Goal: Transaction & Acquisition: Purchase product/service

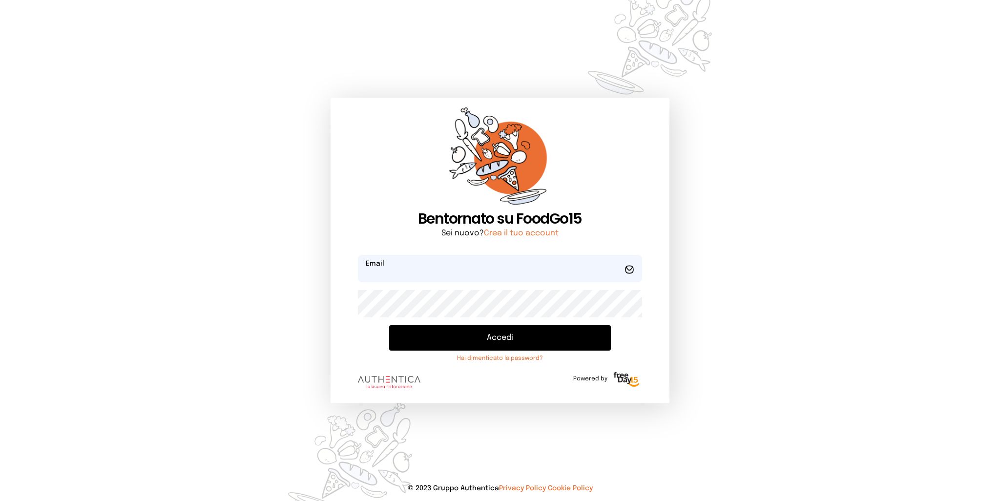
type input "**********"
click at [446, 343] on button "Accedi" at bounding box center [499, 337] width 221 height 25
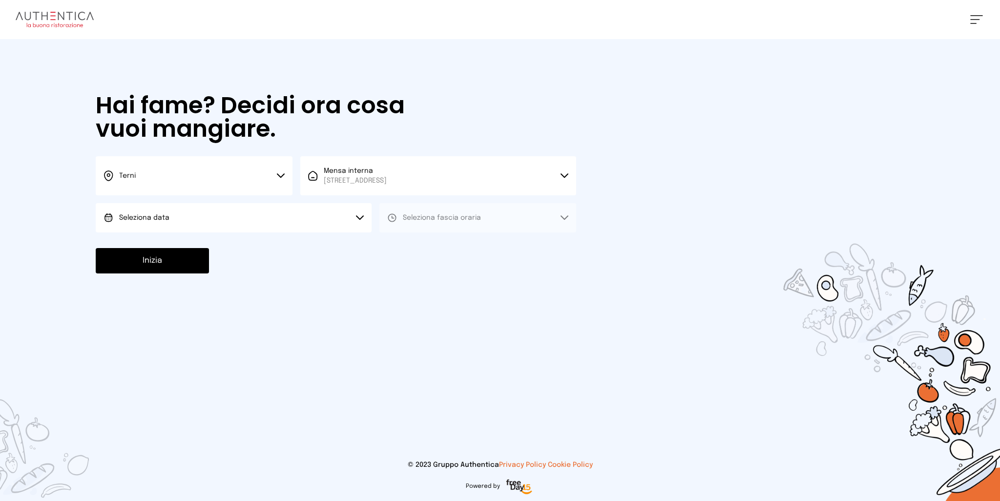
click at [204, 221] on button "Seleziona data" at bounding box center [234, 217] width 276 height 29
click at [167, 249] on span "[DATE], [DATE]" at bounding box center [143, 245] width 48 height 10
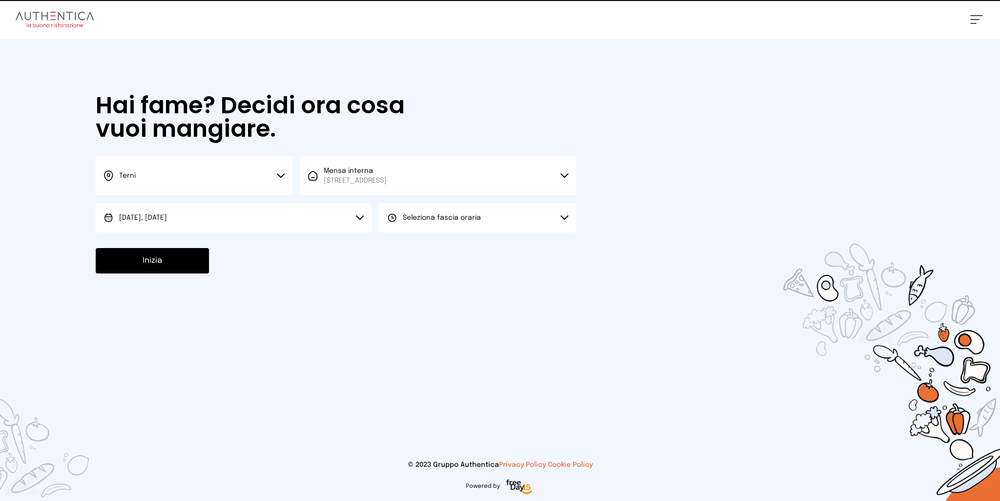
click at [467, 220] on span "Seleziona fascia oraria" at bounding box center [442, 217] width 78 height 7
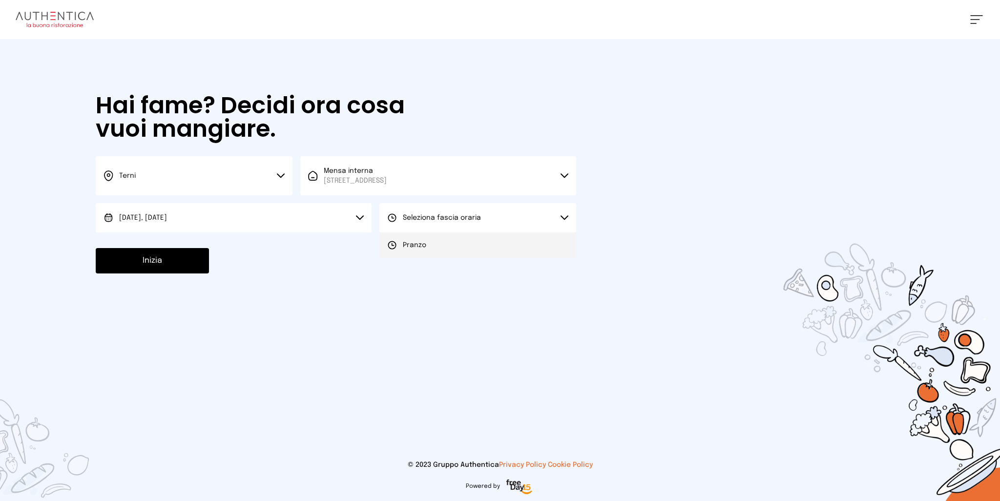
click at [475, 243] on li "Pranzo" at bounding box center [478, 245] width 197 height 25
click at [174, 262] on button "Inizia" at bounding box center [152, 260] width 113 height 25
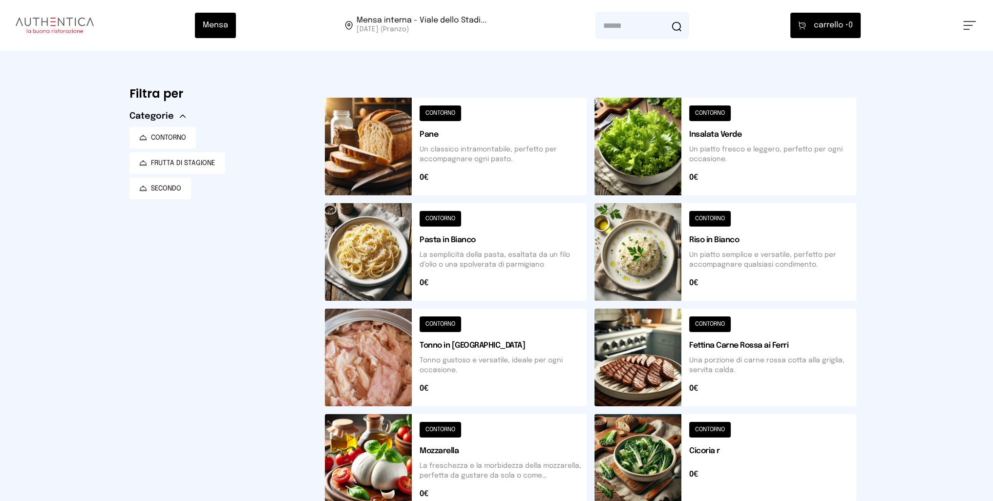
scroll to position [288, 0]
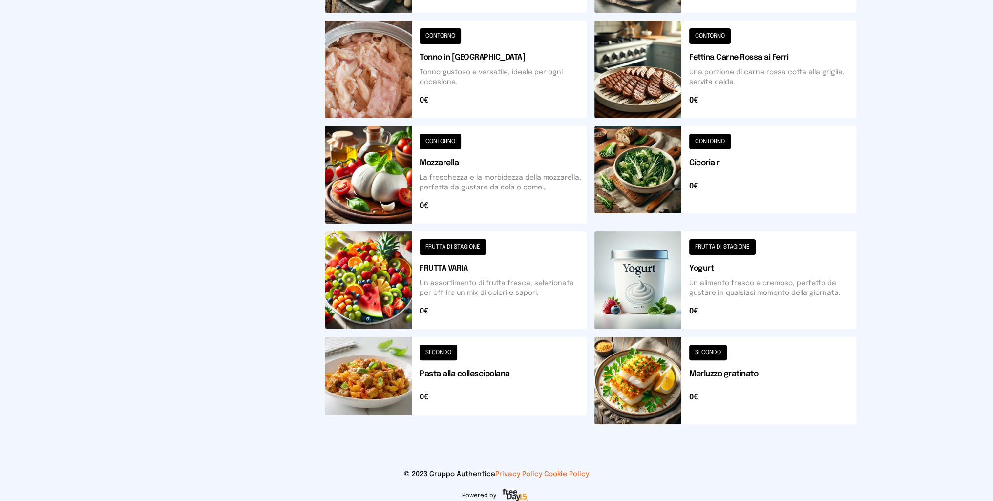
click at [641, 377] on button at bounding box center [725, 380] width 262 height 87
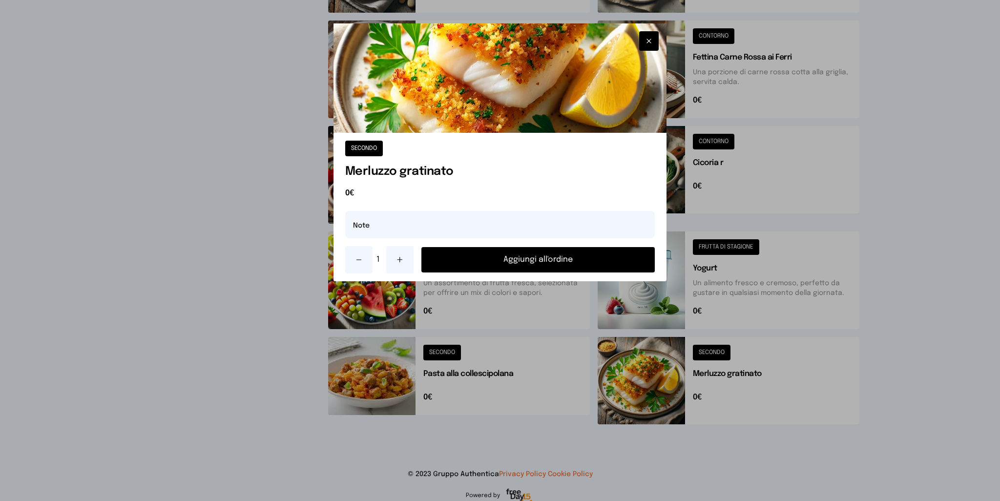
click at [543, 256] on button "Aggiungi all'ordine" at bounding box center [539, 259] width 234 height 25
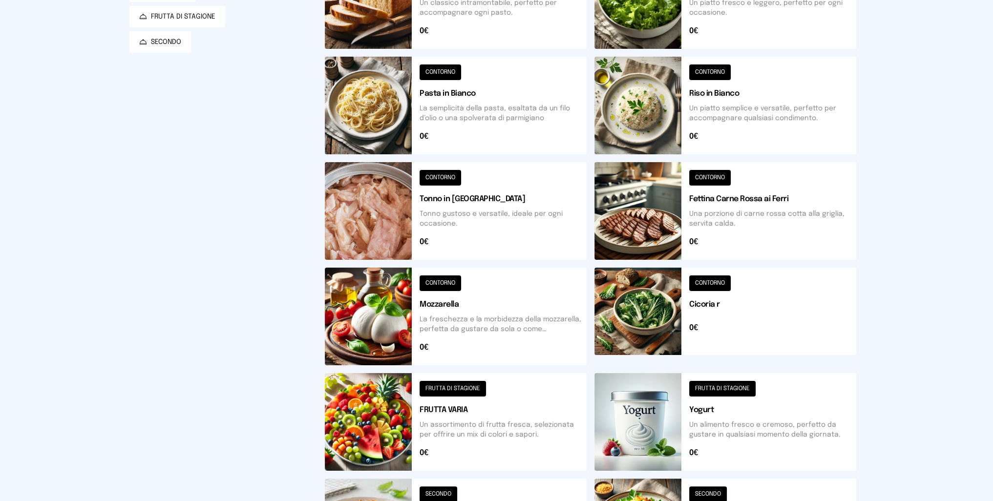
scroll to position [98, 0]
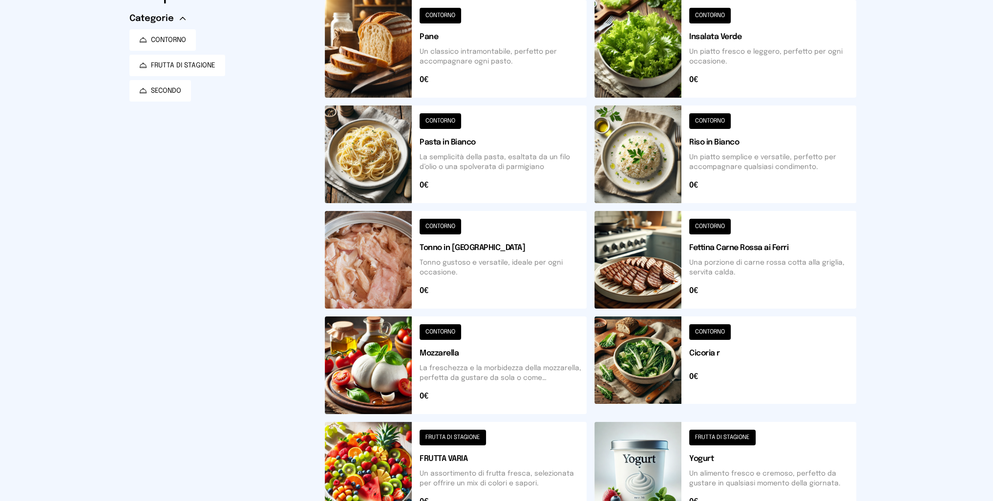
click at [647, 47] on button at bounding box center [725, 49] width 262 height 98
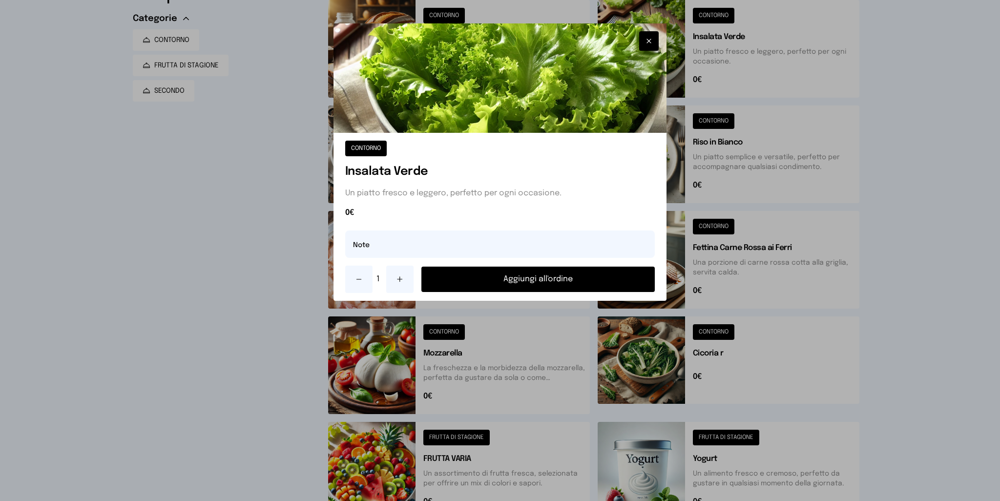
click at [566, 278] on button "Aggiungi all'ordine" at bounding box center [539, 279] width 234 height 25
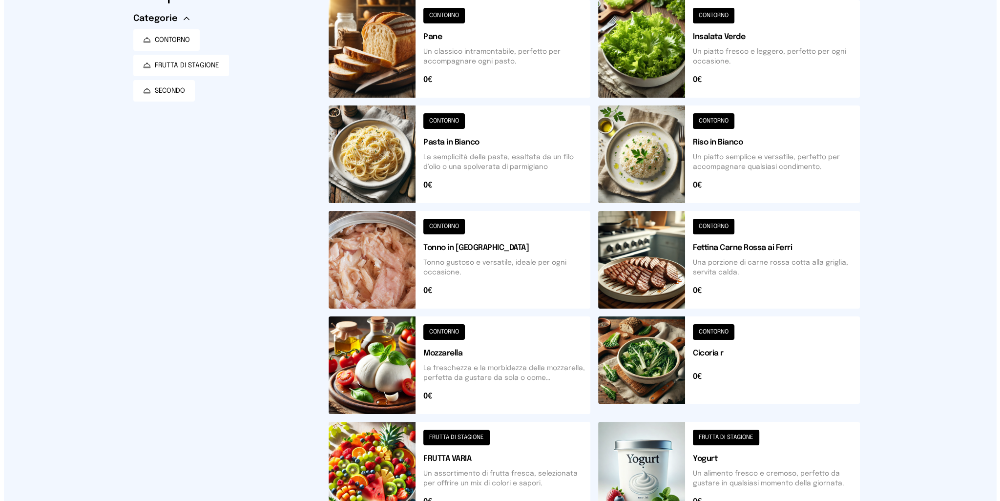
scroll to position [0, 0]
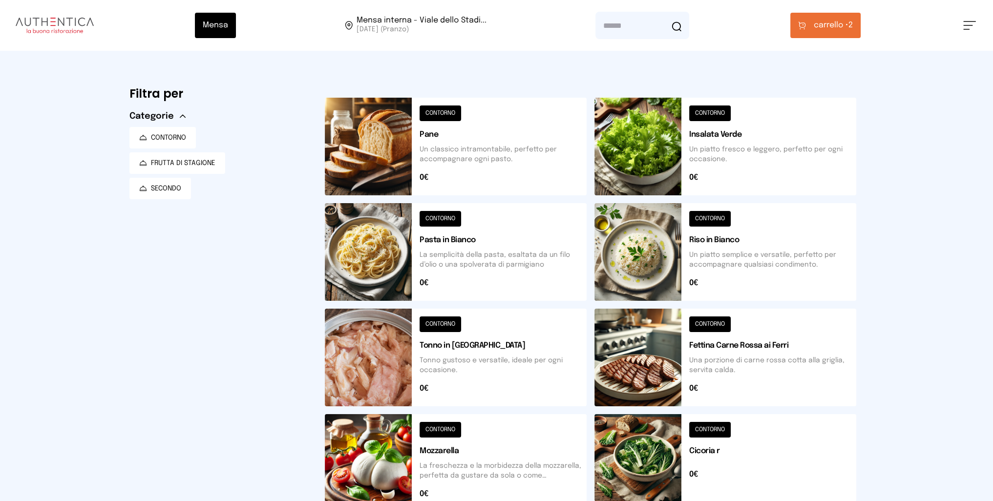
click at [830, 26] on span "carrello •" at bounding box center [831, 26] width 35 height 12
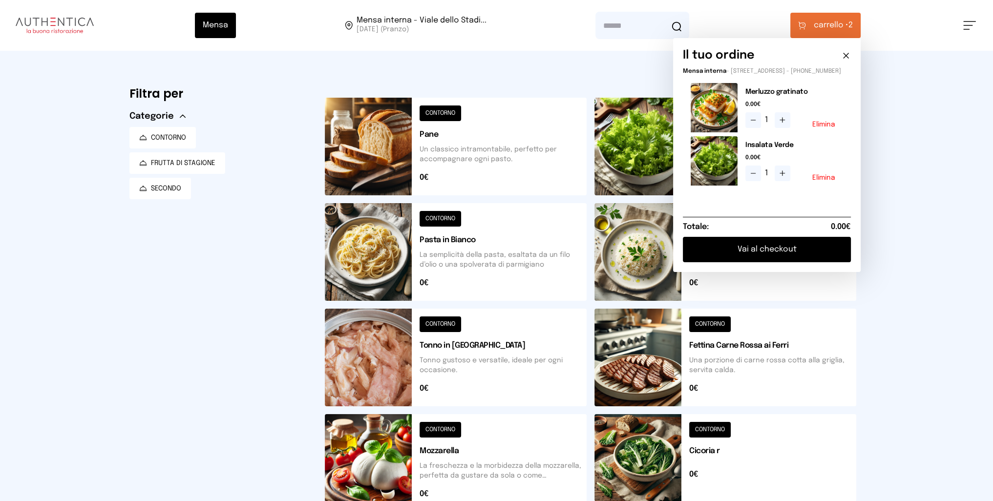
click at [777, 257] on button "Vai al checkout" at bounding box center [767, 249] width 168 height 25
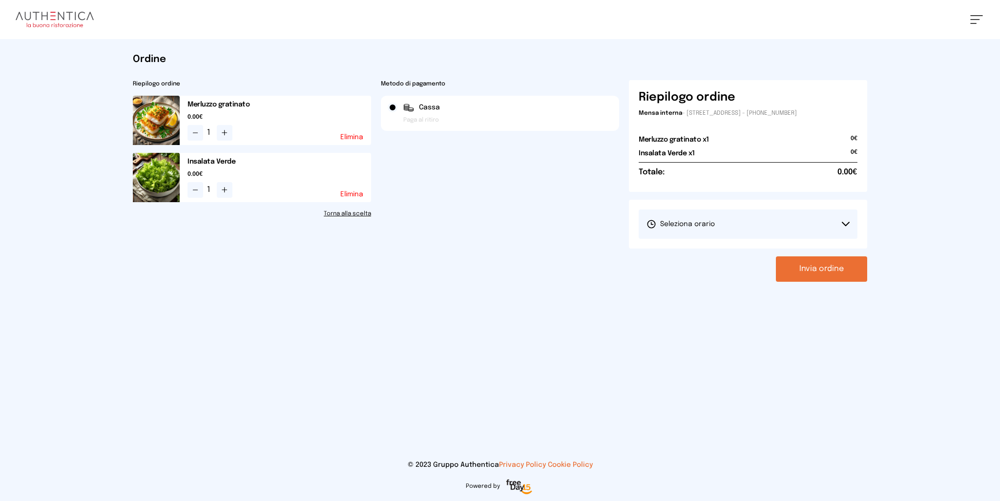
click at [777, 227] on button "Seleziona orario" at bounding box center [748, 224] width 219 height 29
click at [732, 253] on li "1° Turno (13:00 - 15:00)" at bounding box center [748, 251] width 219 height 25
click at [847, 268] on button "Invia ordine" at bounding box center [821, 268] width 91 height 25
